Goal: Task Accomplishment & Management: Manage account settings

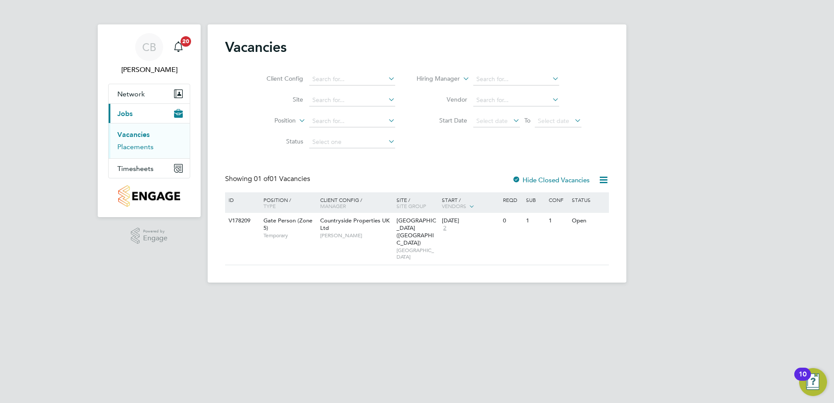
click at [145, 147] on link "Placements" at bounding box center [135, 147] width 36 height 8
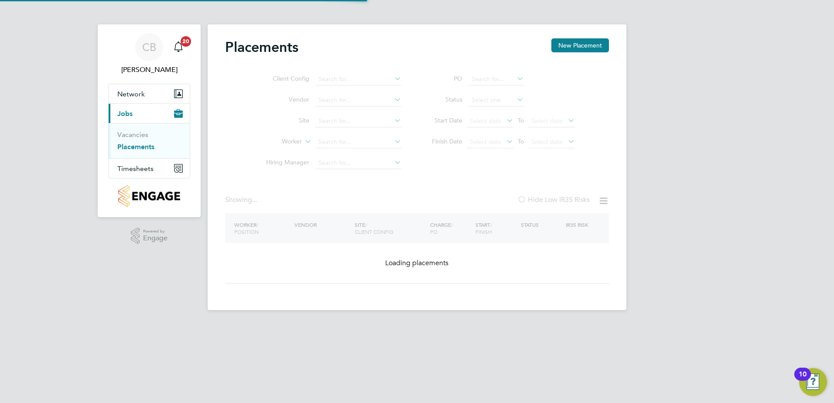
click at [145, 147] on link "Placements" at bounding box center [135, 147] width 37 height 8
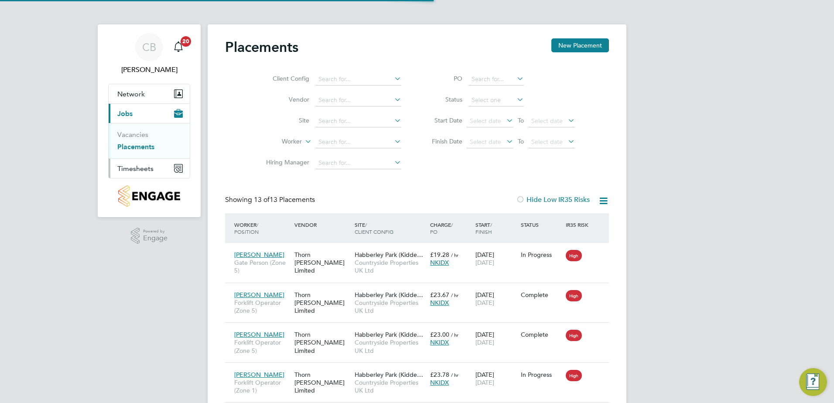
click at [140, 163] on button "Timesheets" at bounding box center [149, 168] width 81 height 19
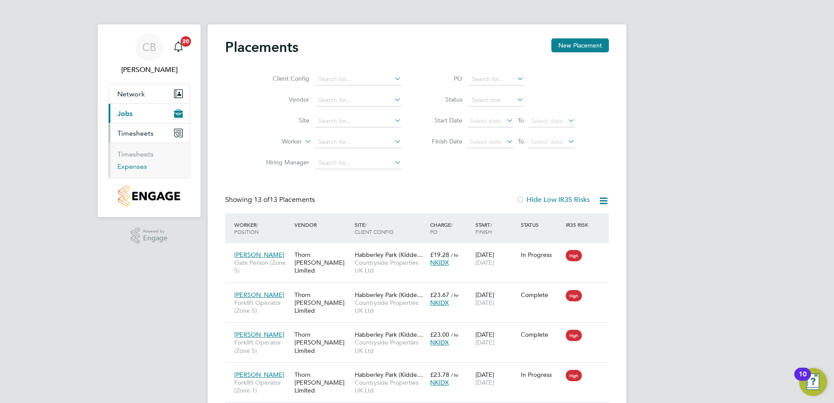
click at [143, 165] on link "Expenses" at bounding box center [132, 166] width 30 height 8
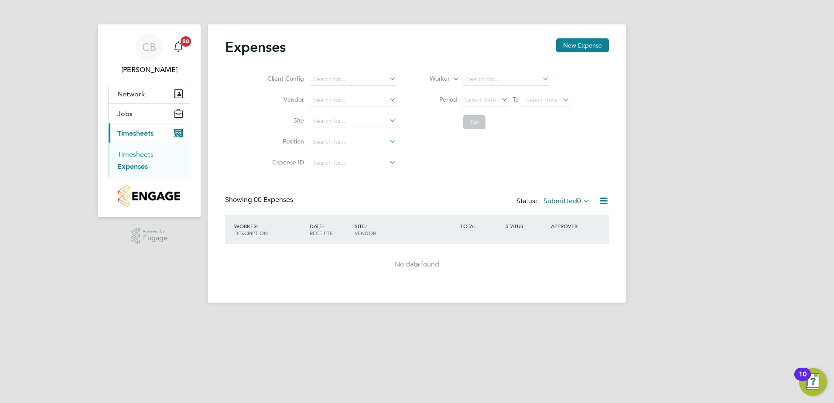
click at [149, 151] on link "Timesheets" at bounding box center [135, 154] width 36 height 8
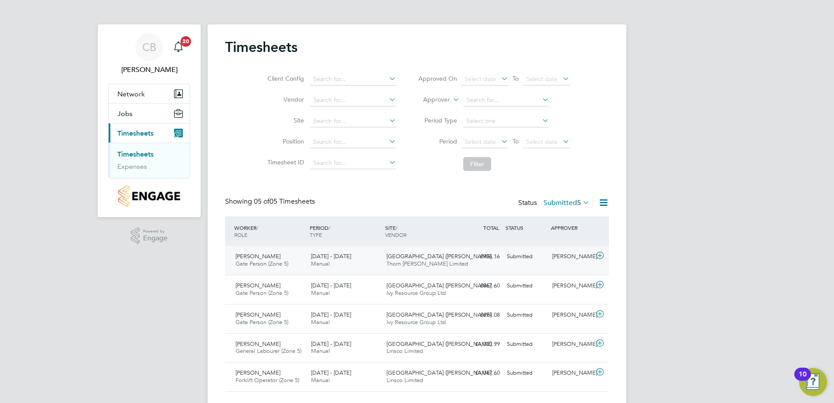
click at [600, 254] on icon at bounding box center [600, 255] width 11 height 7
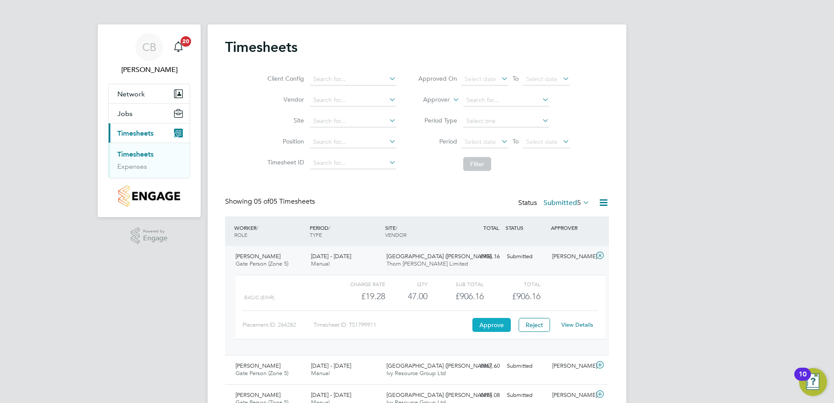
click at [490, 322] on button "Approve" at bounding box center [492, 325] width 38 height 14
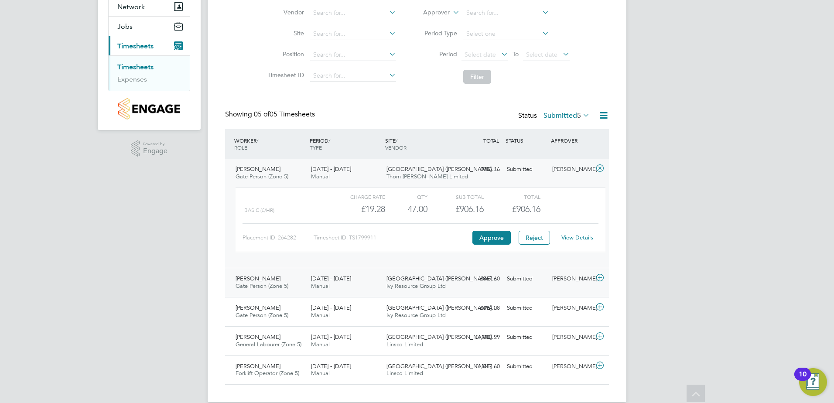
click at [455, 283] on div "Habberley Park (Kidder… Ivy Resource Group Ltd" at bounding box center [420, 283] width 75 height 22
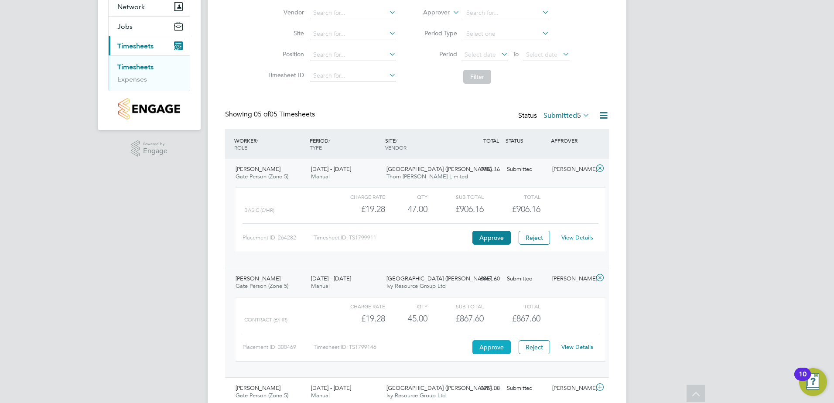
click at [506, 345] on button "Approve" at bounding box center [492, 347] width 38 height 14
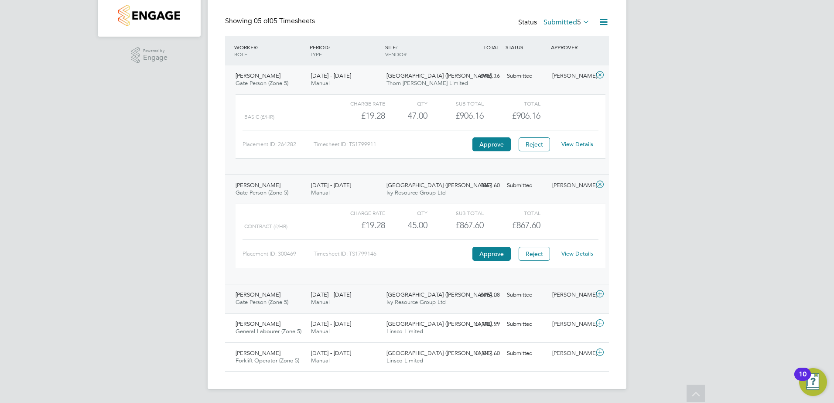
click at [472, 305] on div "Rex Areghan Gate Person (Zone 5) 28 Jul - 3 Aug 2025 28 Jul - 3 Aug 2025 Manual…" at bounding box center [417, 298] width 384 height 29
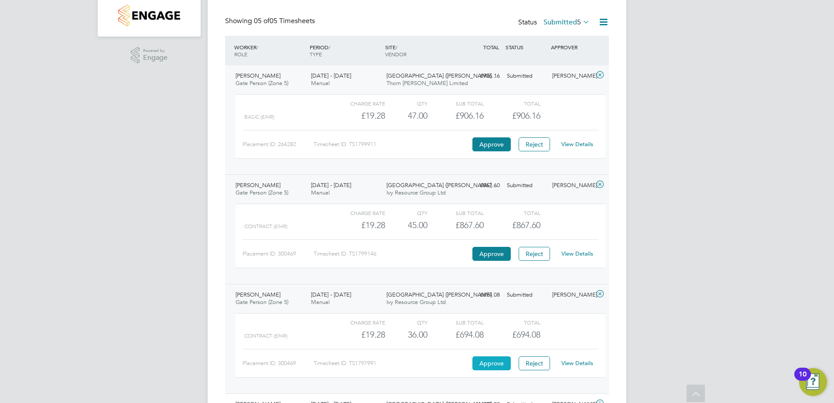
click at [488, 357] on button "Approve" at bounding box center [492, 363] width 38 height 14
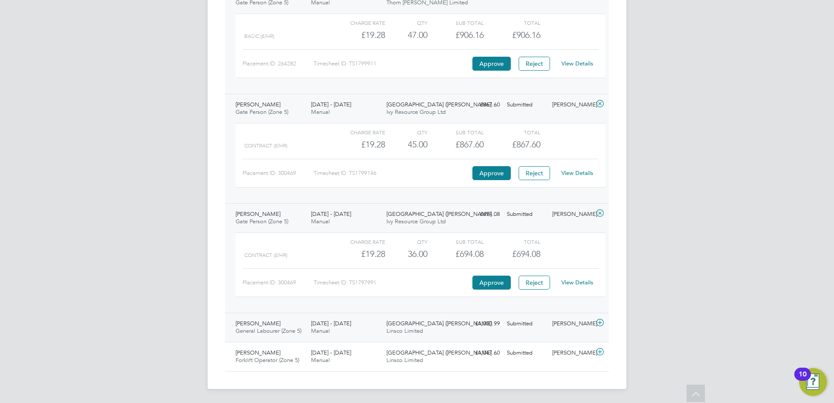
click at [405, 325] on span "Habberley Park (Kidder…" at bounding box center [442, 323] width 111 height 7
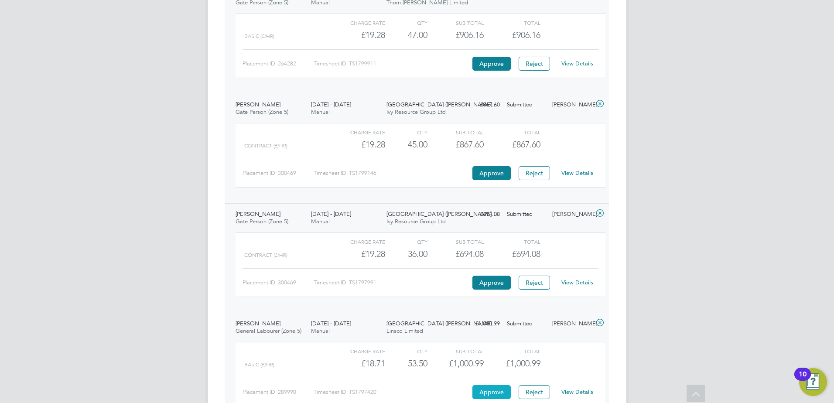
click at [495, 396] on button "Approve" at bounding box center [492, 392] width 38 height 14
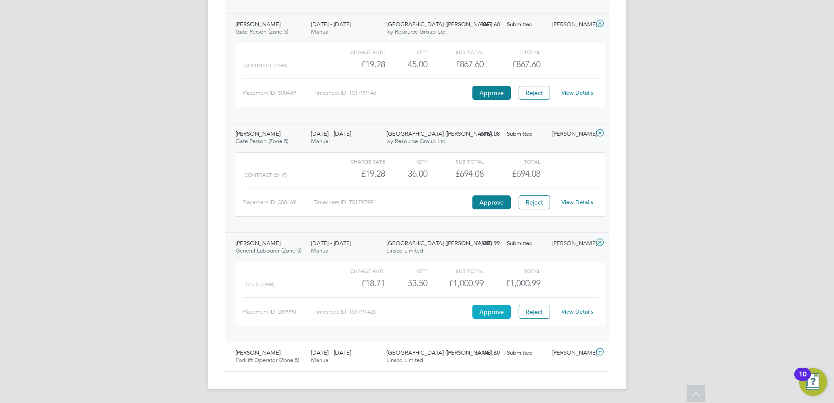
click at [494, 312] on button "Approve" at bounding box center [492, 312] width 38 height 14
drag, startPoint x: 476, startPoint y: 357, endPoint x: 461, endPoint y: 357, distance: 15.3
click at [461, 357] on div "£1,047.60 Submitted" at bounding box center [480, 353] width 45 height 14
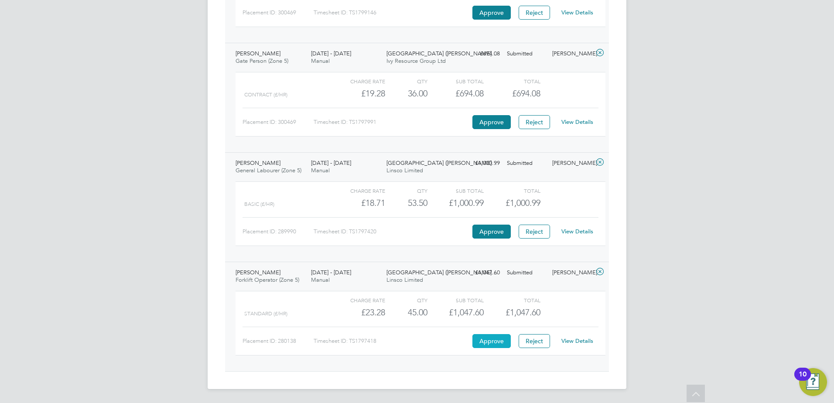
click at [480, 336] on button "Approve" at bounding box center [492, 341] width 38 height 14
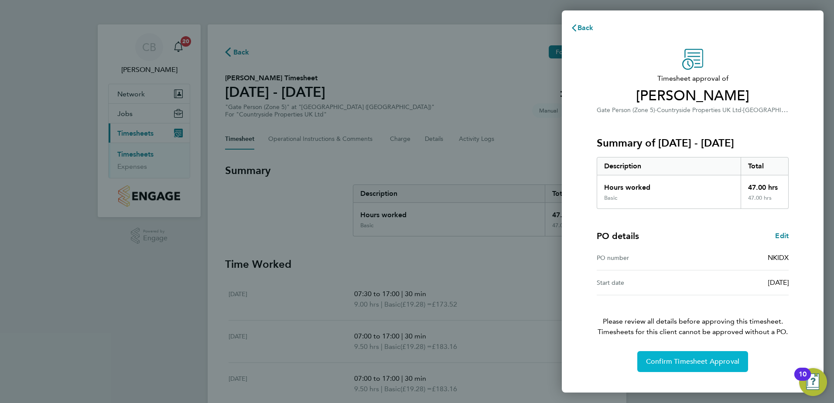
click at [677, 367] on button "Confirm Timesheet Approval" at bounding box center [692, 361] width 111 height 21
click at [676, 364] on span "Confirm Timesheet Approval" at bounding box center [692, 361] width 93 height 9
click at [713, 360] on span "Confirm Timesheet Approval" at bounding box center [692, 361] width 93 height 9
click at [696, 353] on button "Confirm Timesheet Approval" at bounding box center [692, 361] width 111 height 21
click at [682, 363] on span "Confirm Timesheet Approval" at bounding box center [692, 361] width 93 height 9
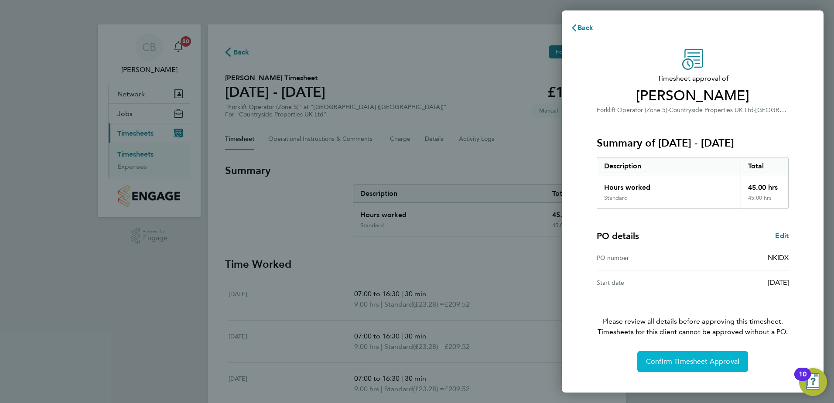
click at [650, 366] on button "Confirm Timesheet Approval" at bounding box center [692, 361] width 111 height 21
